Goal: Register for event/course

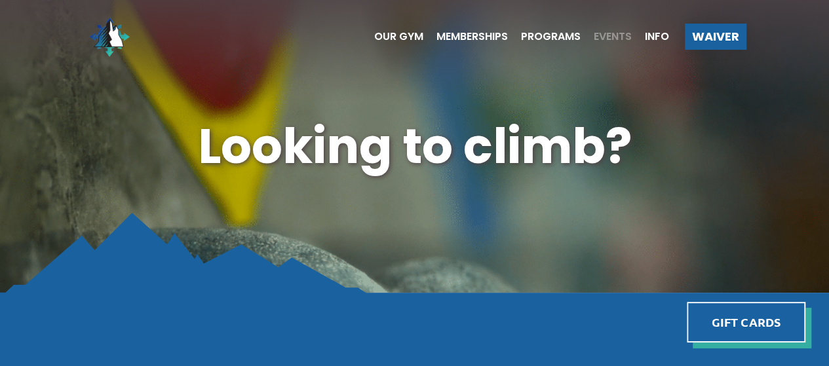
click at [603, 37] on span "Events" at bounding box center [613, 36] width 38 height 10
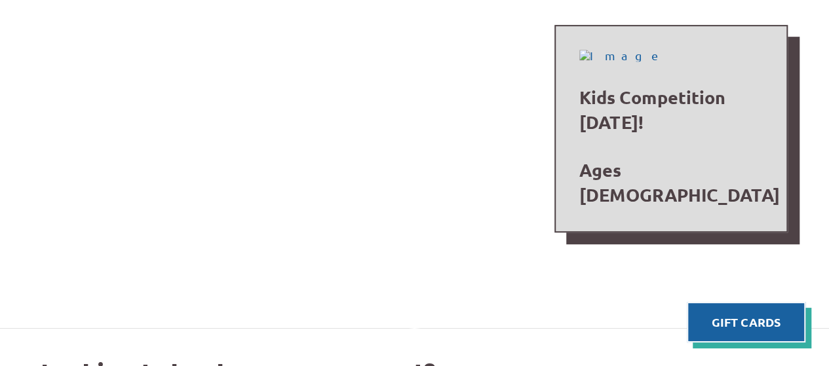
scroll to position [388, 0]
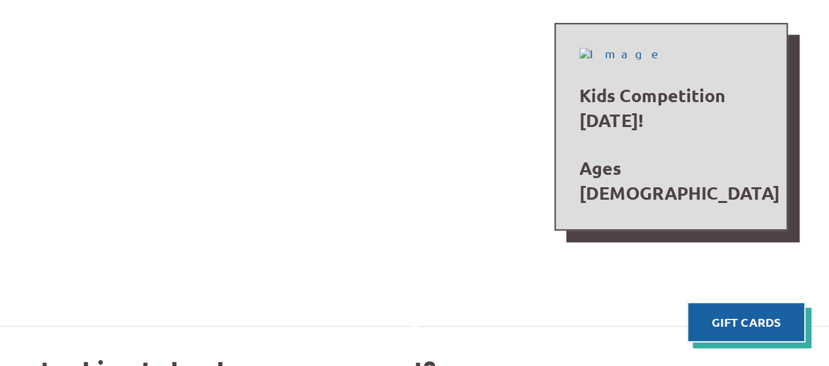
click at [627, 108] on p "Kids Competition [DATE]!" at bounding box center [670, 108] width 183 height 50
click at [638, 182] on p "Ages [DEMOGRAPHIC_DATA]" at bounding box center [670, 181] width 183 height 50
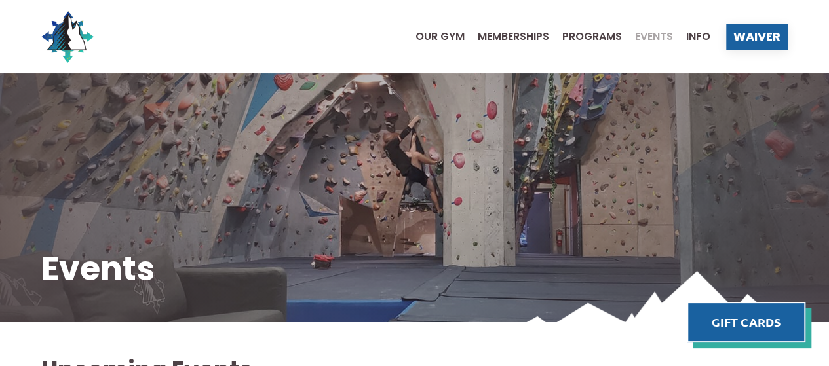
scroll to position [530, 0]
click at [597, 36] on span "Programs" at bounding box center [592, 36] width 60 height 10
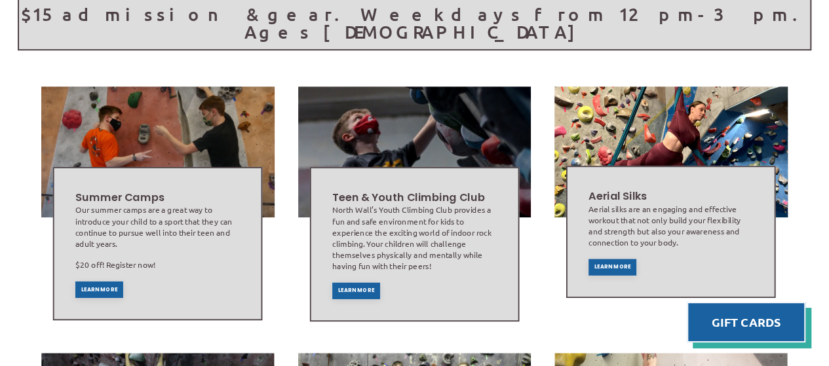
scroll to position [300, 0]
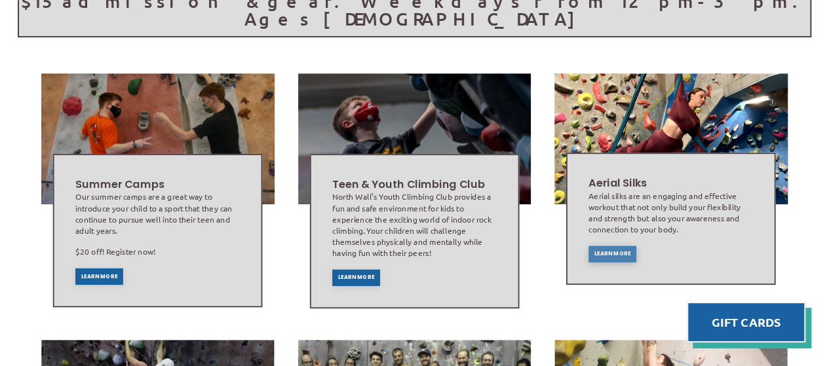
click at [610, 252] on span "Learn More" at bounding box center [613, 254] width 37 height 5
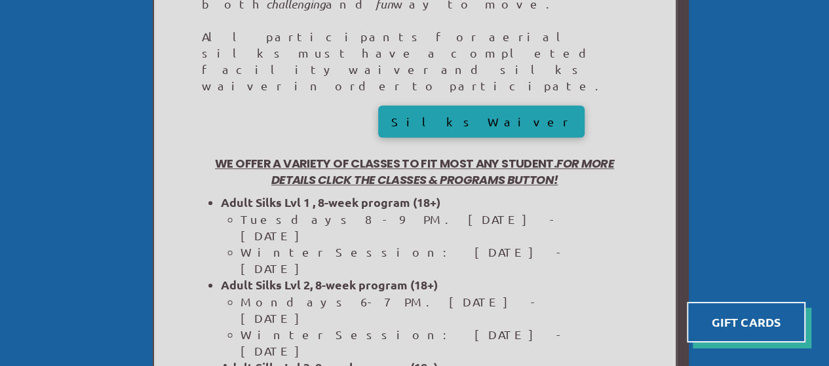
scroll to position [428, 0]
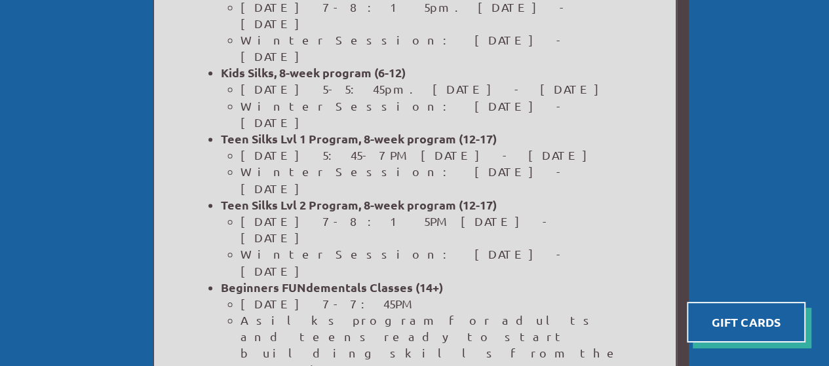
scroll to position [806, 0]
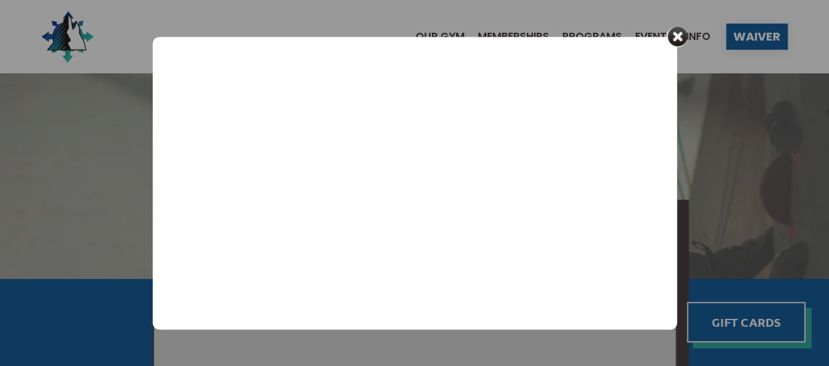
click at [674, 36] on div at bounding box center [677, 36] width 21 height 21
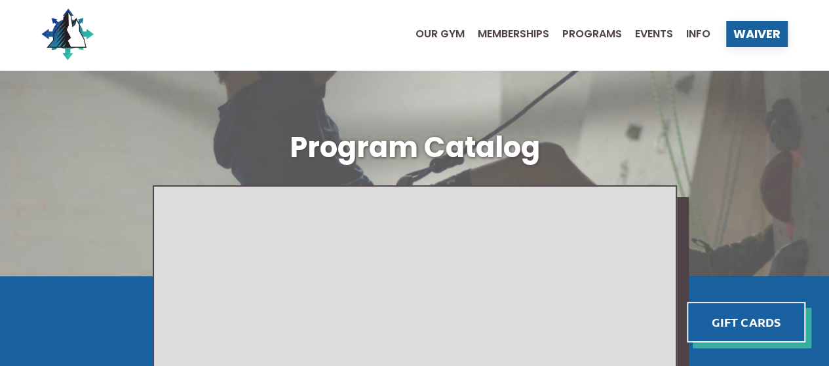
scroll to position [3, 0]
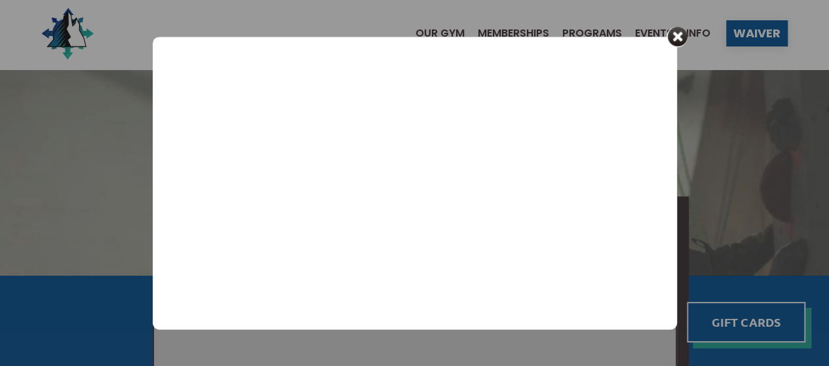
click at [678, 35] on div at bounding box center [677, 36] width 21 height 21
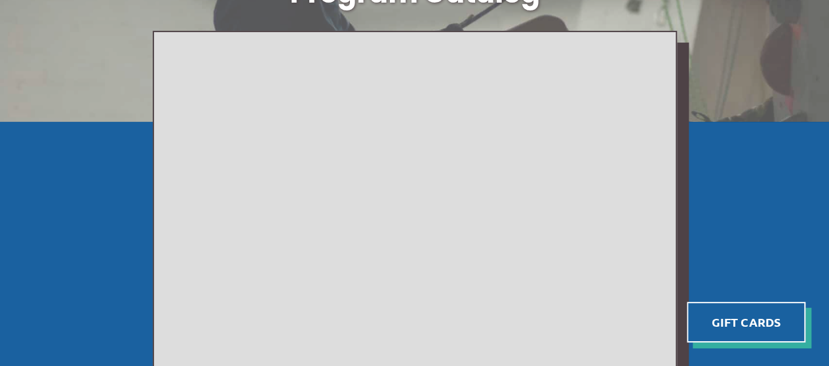
scroll to position [153, 0]
